Goal: Task Accomplishment & Management: Manage account settings

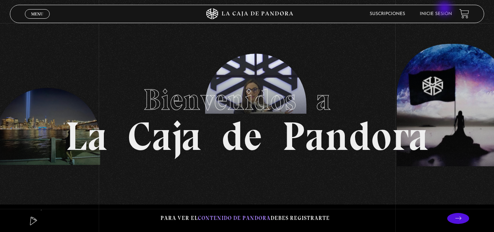
click at [446, 11] on li "Inicie sesión" at bounding box center [436, 13] width 32 height 11
click at [449, 17] on li "Inicie sesión" at bounding box center [436, 13] width 32 height 11
click at [436, 11] on li "Inicie sesión" at bounding box center [436, 13] width 32 height 11
click at [436, 14] on link "Inicie sesión" at bounding box center [436, 14] width 32 height 4
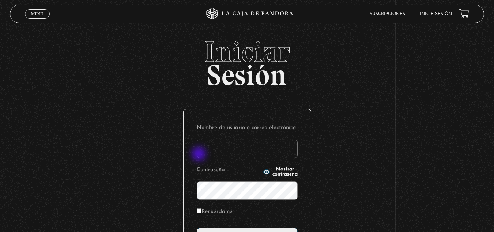
type input "t"
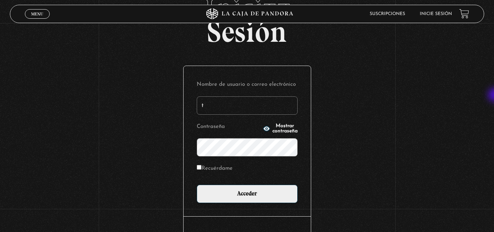
scroll to position [45, 0]
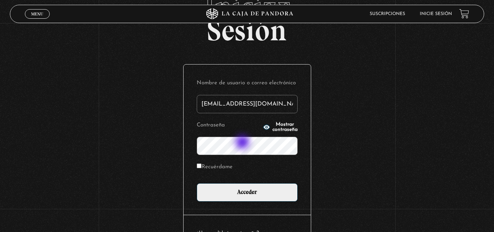
type input "sara02gp@gmail.com"
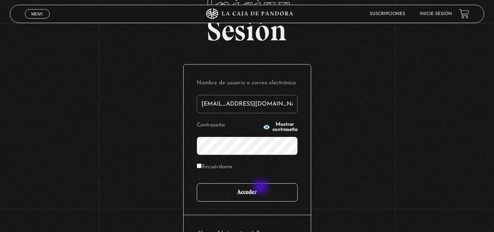
click at [262, 187] on input "Acceder" at bounding box center [247, 192] width 101 height 18
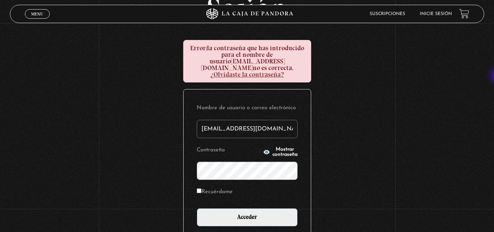
scroll to position [68, 0]
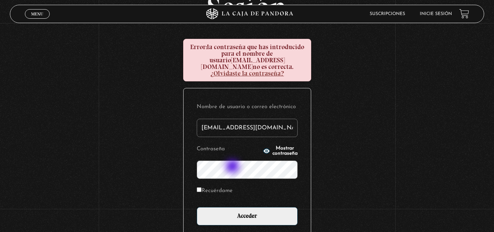
click at [197, 207] on input "Acceder" at bounding box center [247, 216] width 101 height 18
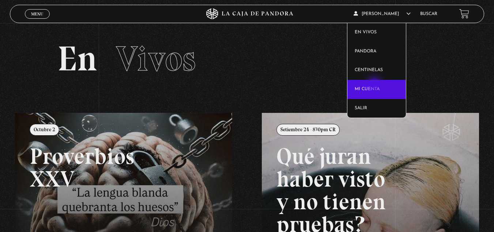
click at [375, 85] on link "Mi cuenta" at bounding box center [377, 89] width 59 height 19
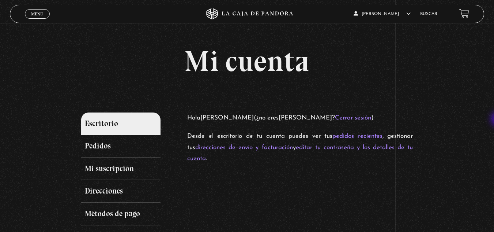
drag, startPoint x: 492, startPoint y: 85, endPoint x: 499, endPoint y: 120, distance: 35.8
click at [494, 120] on html "ingresar al sitio Ver Video Más Información Solicitar Por favor coloque su disp…" at bounding box center [247, 200] width 494 height 400
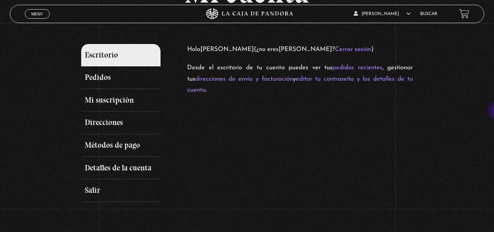
scroll to position [72, 0]
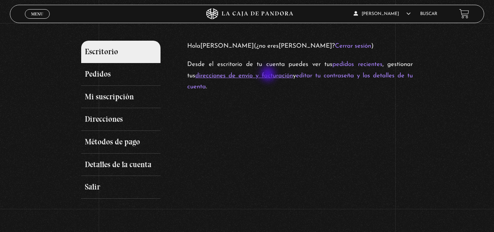
click at [269, 75] on link "direcciones de envío y facturación" at bounding box center [244, 75] width 98 height 6
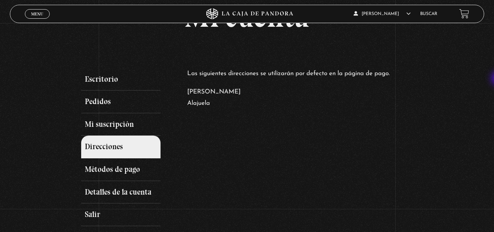
scroll to position [52, 0]
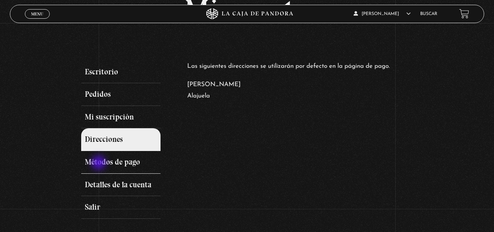
click at [100, 164] on link "Métodos de pago" at bounding box center [121, 162] width 80 height 23
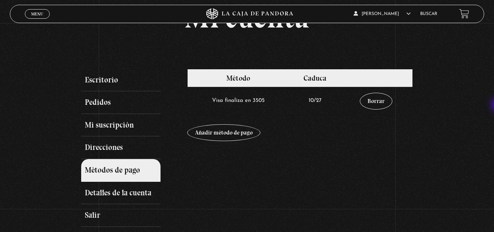
scroll to position [46, 0]
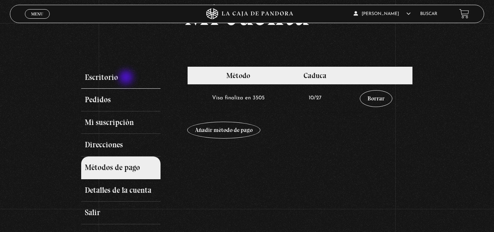
click at [127, 78] on link "Escritorio" at bounding box center [121, 77] width 80 height 23
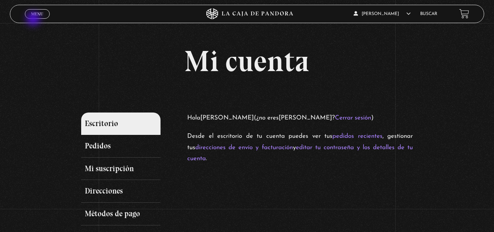
click at [34, 19] on div "Menu Cerrar" at bounding box center [99, 14] width 148 height 18
click at [31, 14] on span "Menu" at bounding box center [37, 14] width 12 height 4
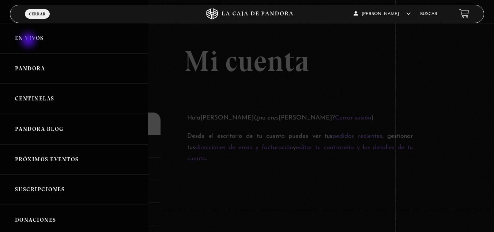
click at [29, 41] on link "En vivos" at bounding box center [74, 38] width 148 height 30
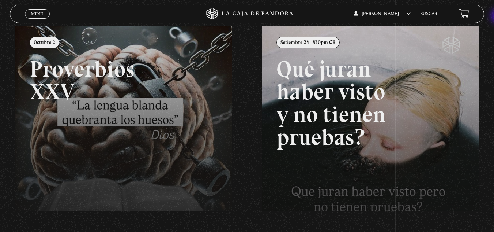
scroll to position [73, 0]
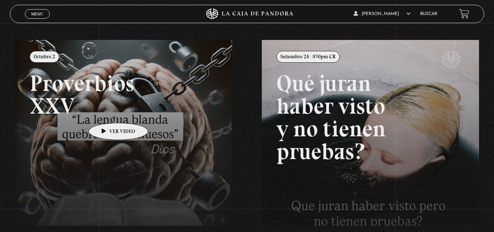
click at [107, 112] on link at bounding box center [262, 156] width 494 height 232
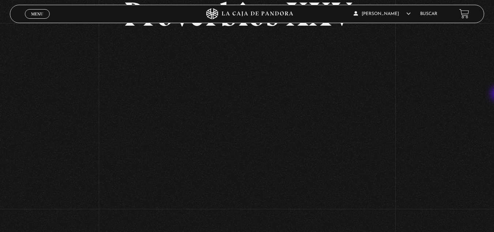
scroll to position [65, 0]
